Goal: Find specific page/section: Find specific page/section

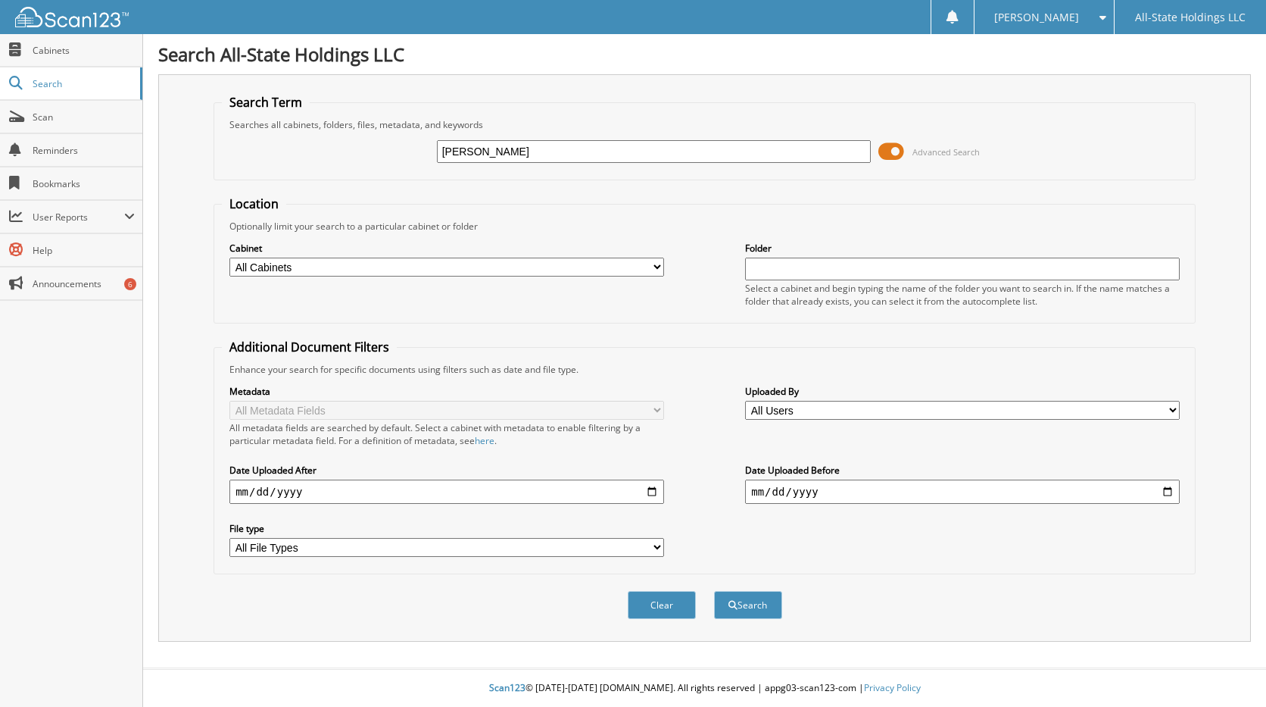
type input "[PERSON_NAME]"
click at [714, 591] on button "Search" at bounding box center [748, 605] width 68 height 28
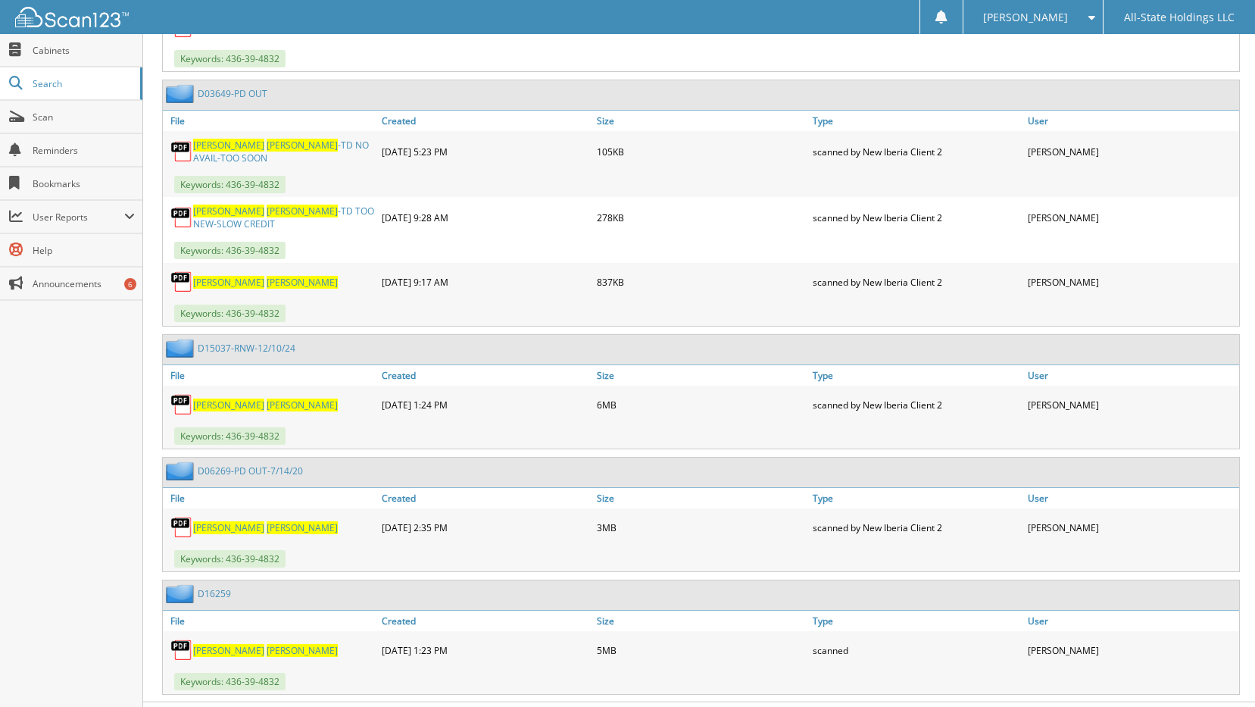
scroll to position [1135, 0]
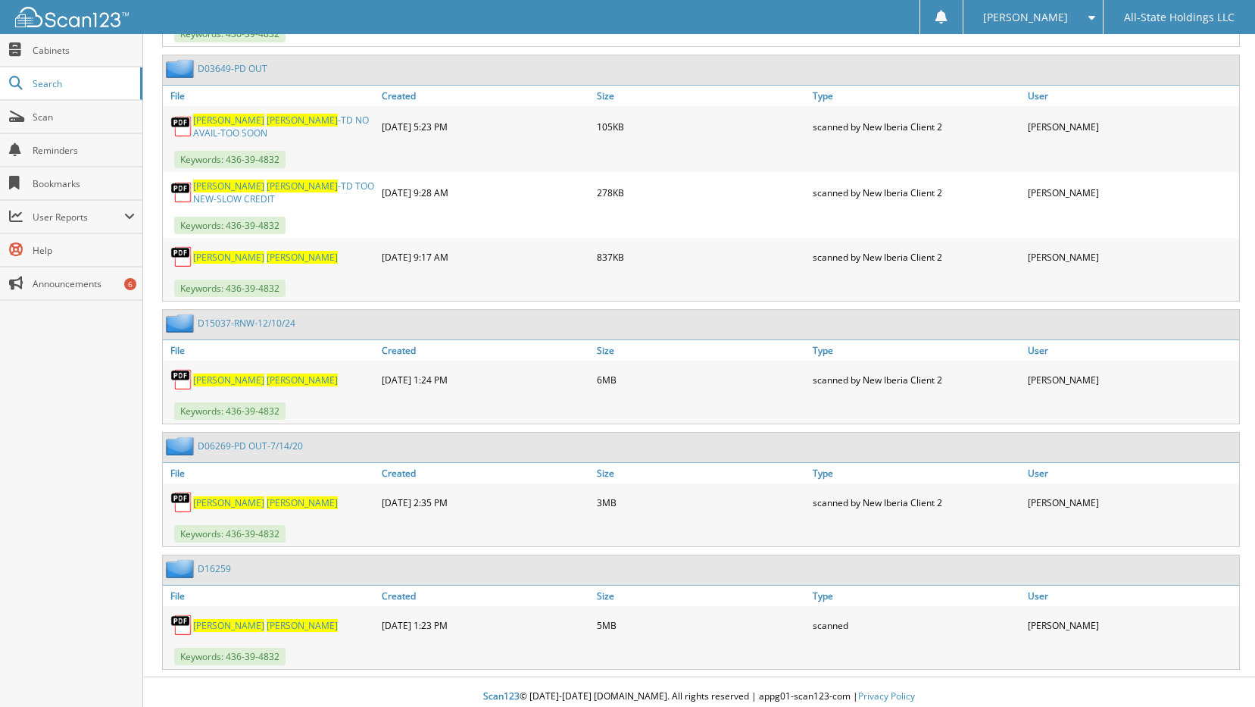
click at [218, 619] on span "[PERSON_NAME]" at bounding box center [228, 625] width 71 height 13
